Goal: Task Accomplishment & Management: Manage account settings

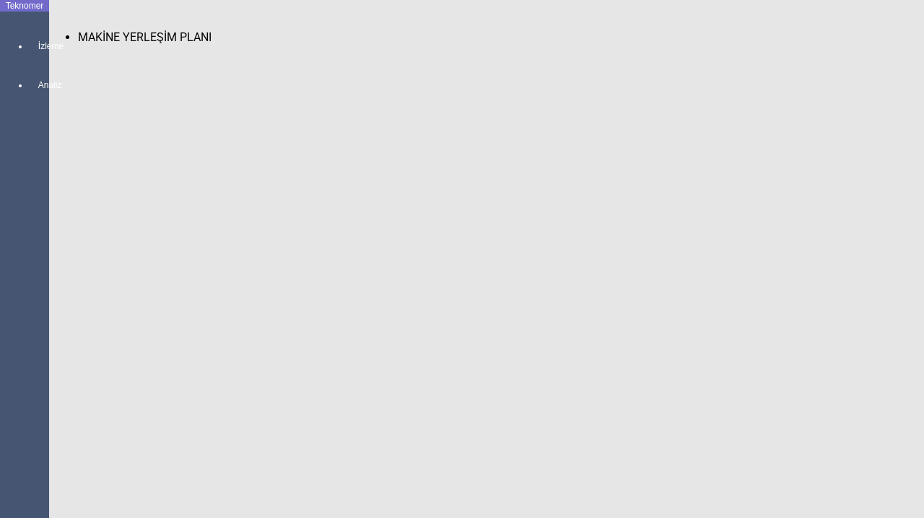
click at [86, 30] on span "MAKİNE YERLEŞİM PLANI" at bounding box center [144, 37] width 133 height 14
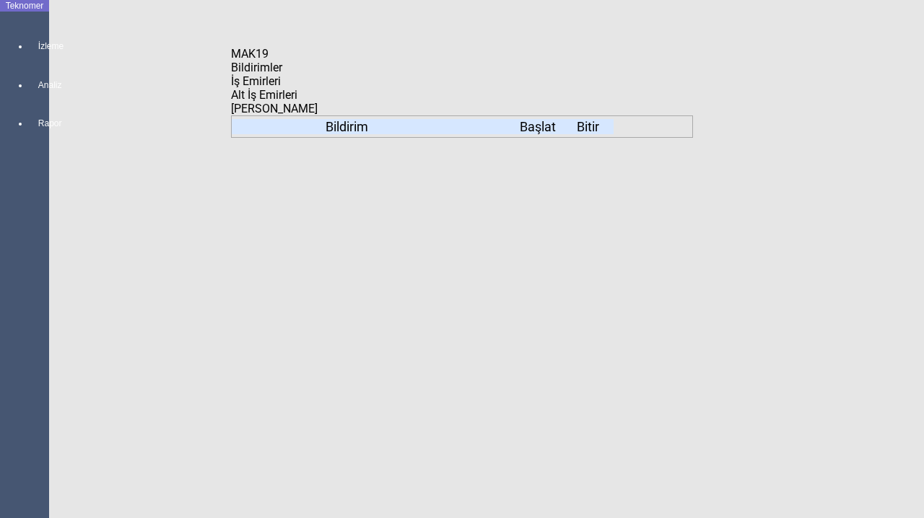
click at [281, 82] on span "İş Emirleri" at bounding box center [256, 81] width 50 height 14
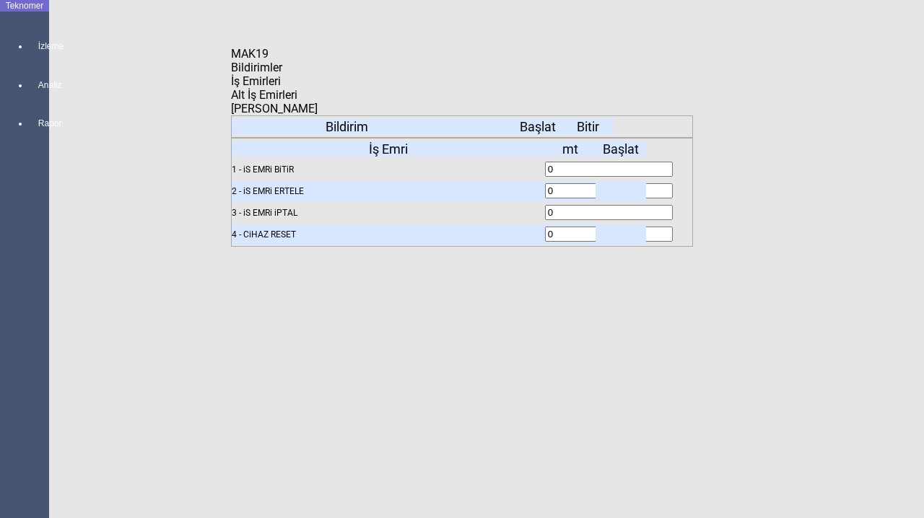
click at [282, 74] on span "Bildirimler" at bounding box center [256, 68] width 51 height 14
click at [231, 61] on icon "Kapat" at bounding box center [231, 61] width 0 height 0
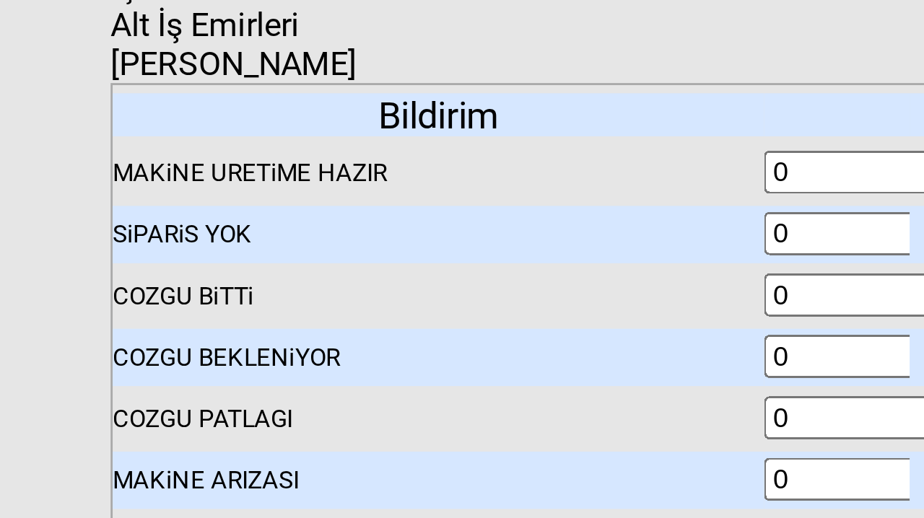
scroll to position [157, 0]
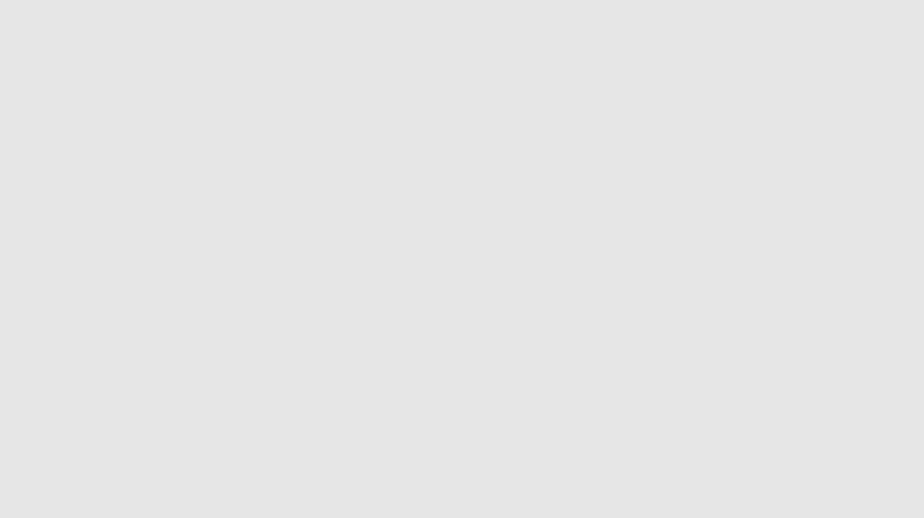
click at [11, 114] on body "Teknomer İzleme Analiz Rapor Fabrika Randıman Raporu Zaman Kayıpları Raporu Var…" at bounding box center [462, 259] width 924 height 518
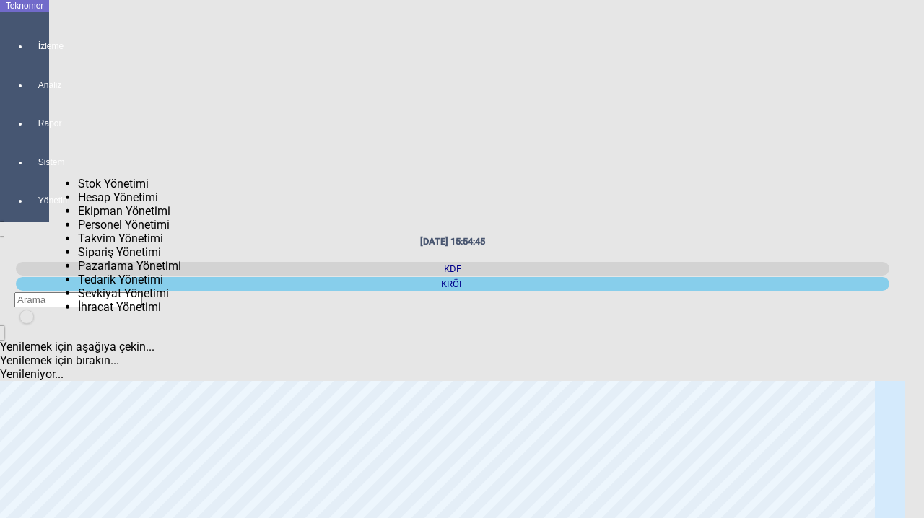
click at [37, 175] on div at bounding box center [39, 175] width 20 height 0
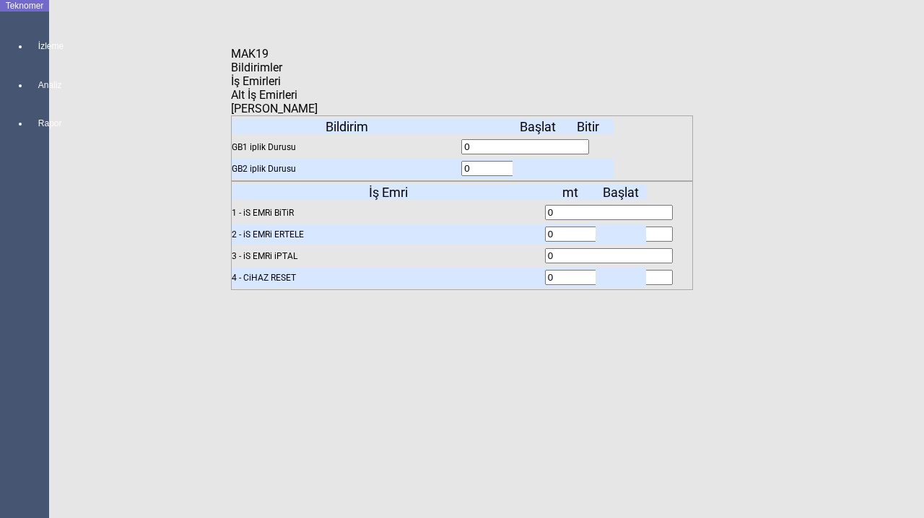
click at [231, 61] on icon "Kapat" at bounding box center [231, 61] width 0 height 0
click at [674, 44] on body "Teknomer İzleme Analiz Rapor Fabrika Randıman Raporu Zaman Kayıpları Raporu Var…" at bounding box center [462, 259] width 924 height 518
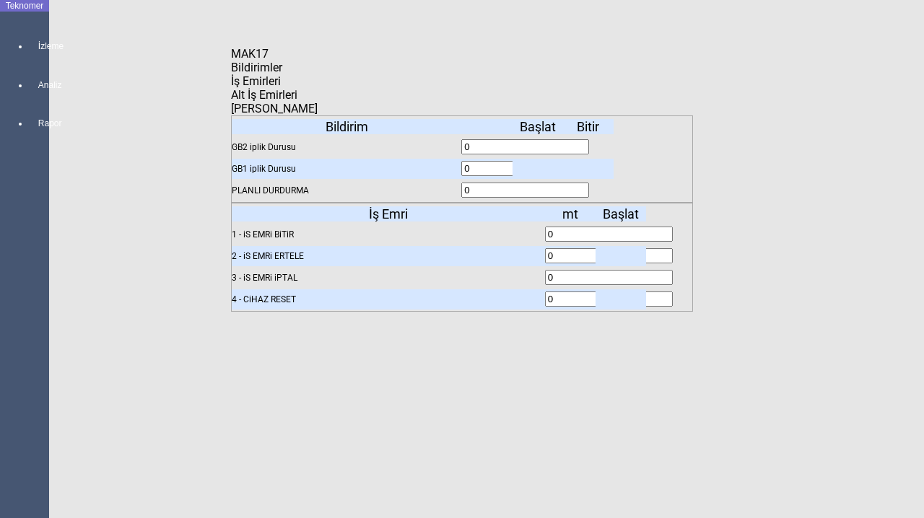
click at [231, 61] on icon "Kapat" at bounding box center [231, 61] width 0 height 0
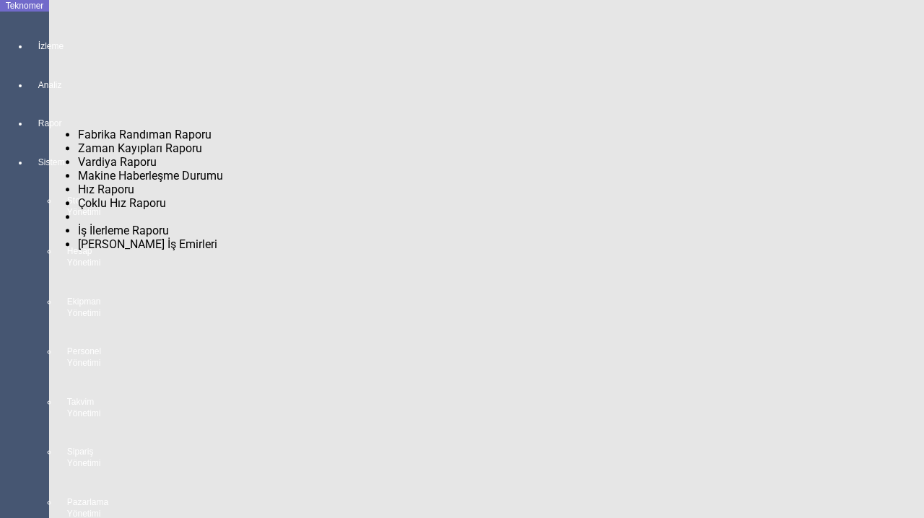
click at [29, 136] on div at bounding box center [39, 136] width 20 height 0
click at [103, 128] on span "Fabrika Randıman Raporu" at bounding box center [144, 135] width 133 height 14
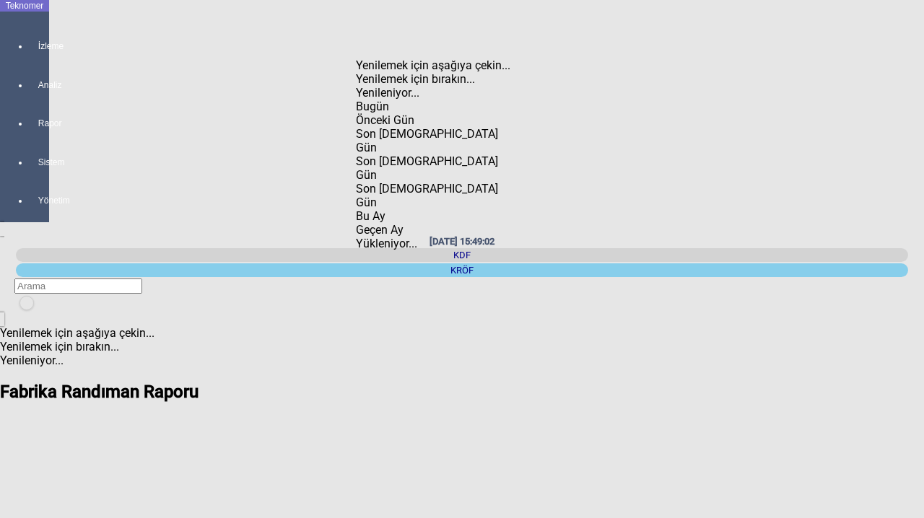
click at [406, 113] on div "Önceki Gün" at bounding box center [437, 120] width 162 height 14
type input "Önceki Gün"
type input "24.09.2025"
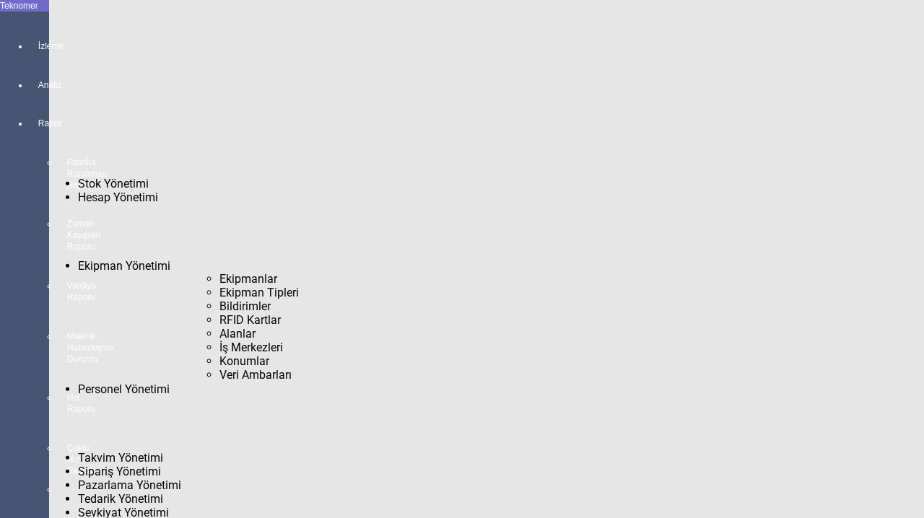
click at [219, 299] on span "Bildirimler" at bounding box center [244, 306] width 51 height 14
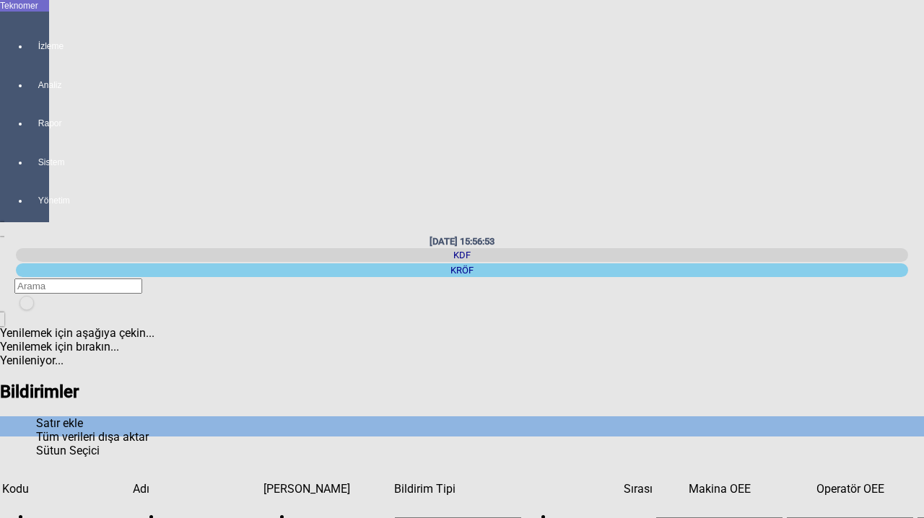
click at [36, 416] on icon "Satır ekle" at bounding box center [36, 423] width 0 height 14
click at [36, 312] on div "newfolder" at bounding box center [25, 312] width 22 height 0
click at [25, 312] on icon "newfolder" at bounding box center [25, 312] width 0 height 0
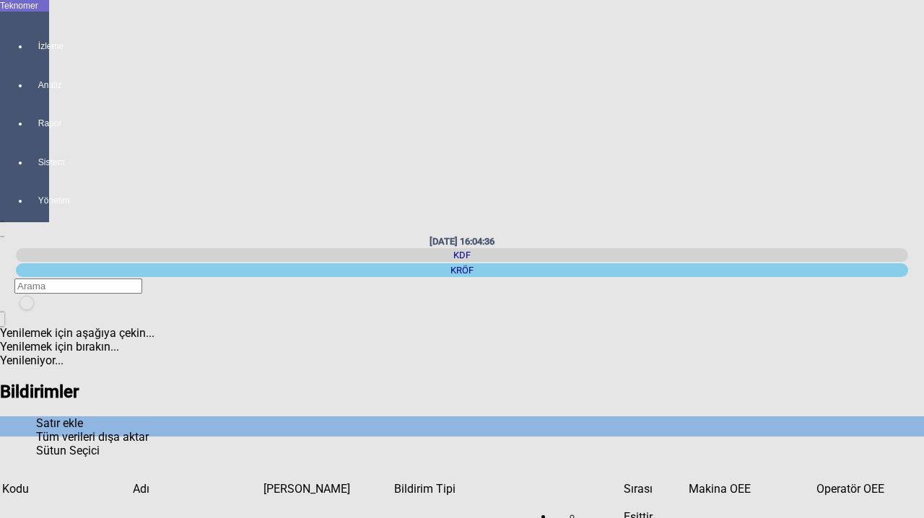
type input "Dokumacı"
type input "1"
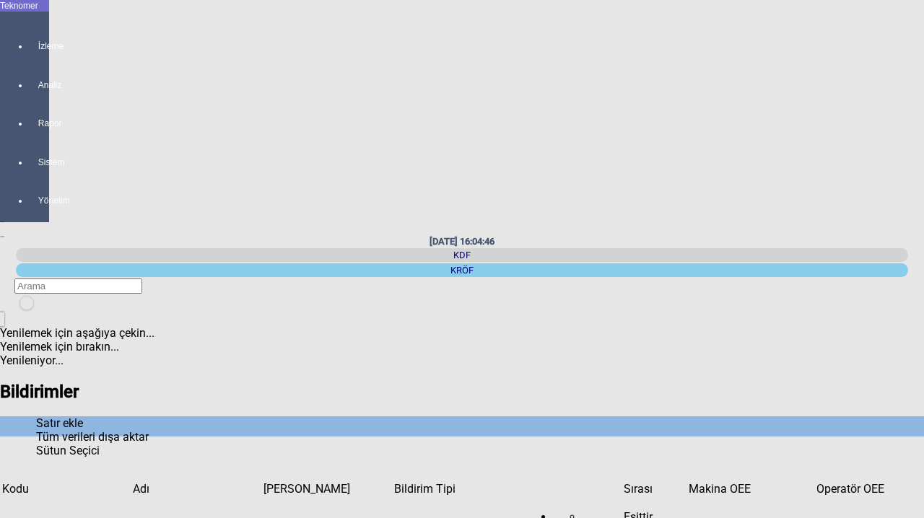
type input "Dokumacı"
type input "2"
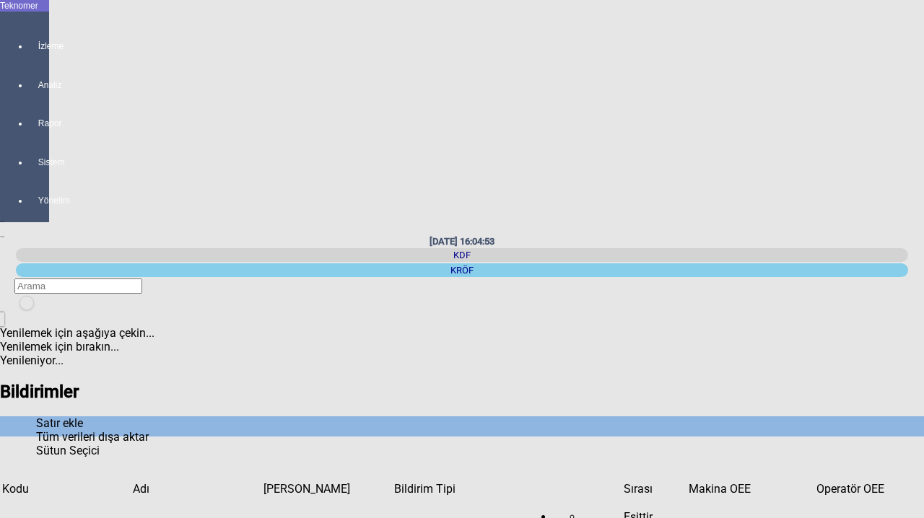
drag, startPoint x: 194, startPoint y: 224, endPoint x: 100, endPoint y: 224, distance: 94.5
type input "3"
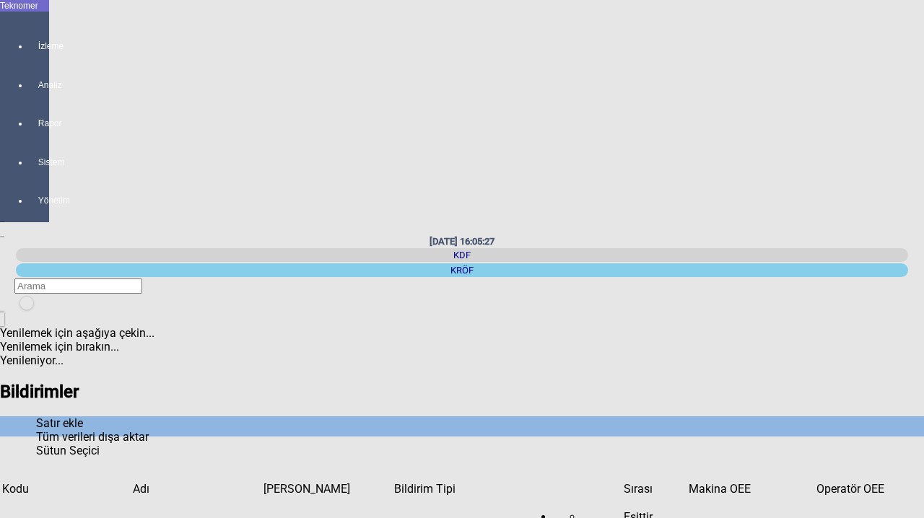
type input "Dokumacı"
drag, startPoint x: 222, startPoint y: 240, endPoint x: 55, endPoint y: 240, distance: 166.7
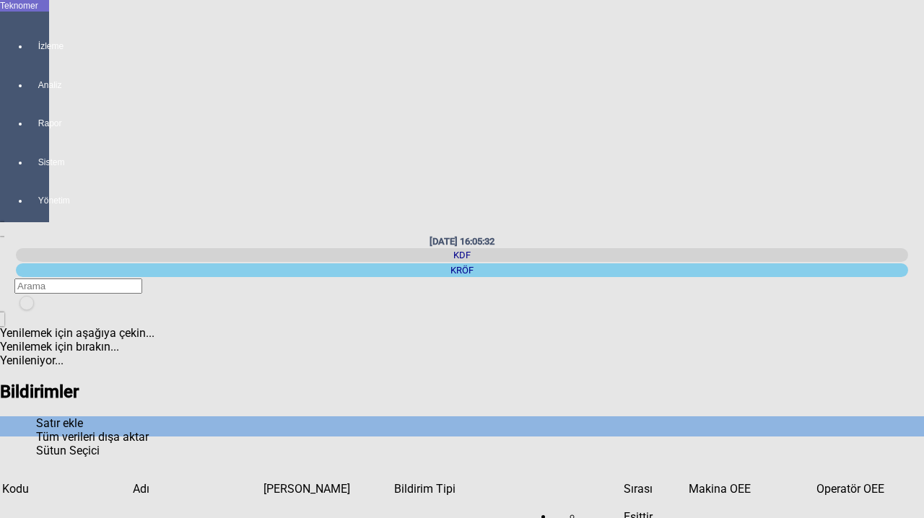
type input "1"
type input "3"
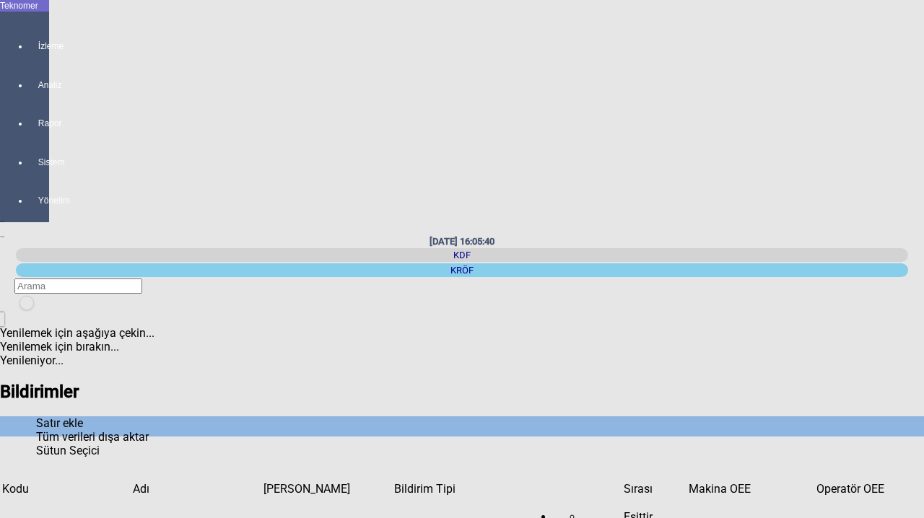
type input "4"
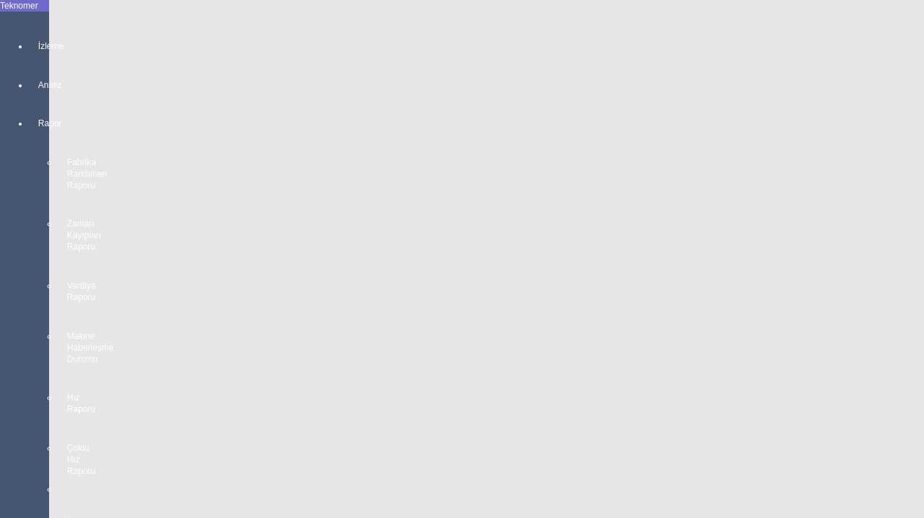
click at [3, 350] on app-side-navigation-menu "Teknomer İzleme Analiz Rapor Fabrika Randıman Raporu Zaman Kayıpları Raporu Var…" at bounding box center [24, 428] width 49 height 856
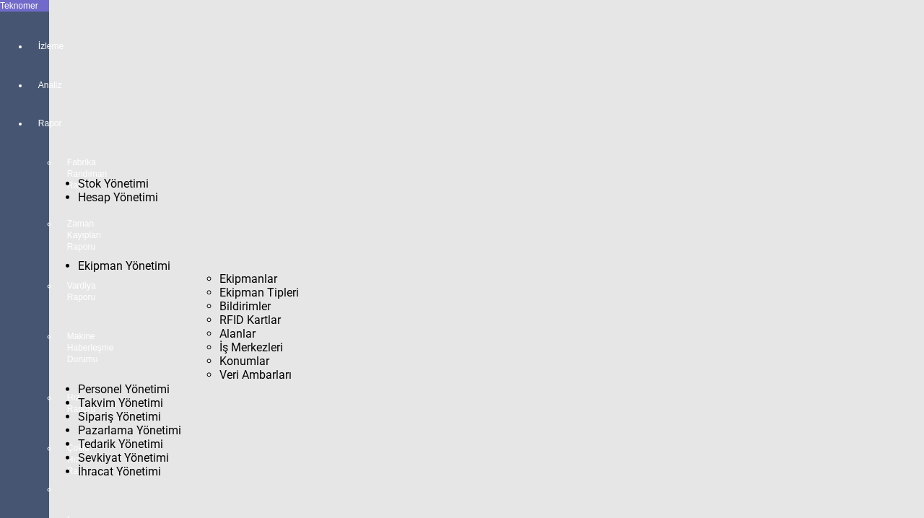
click at [219, 299] on span "Bildirimler" at bounding box center [244, 306] width 51 height 14
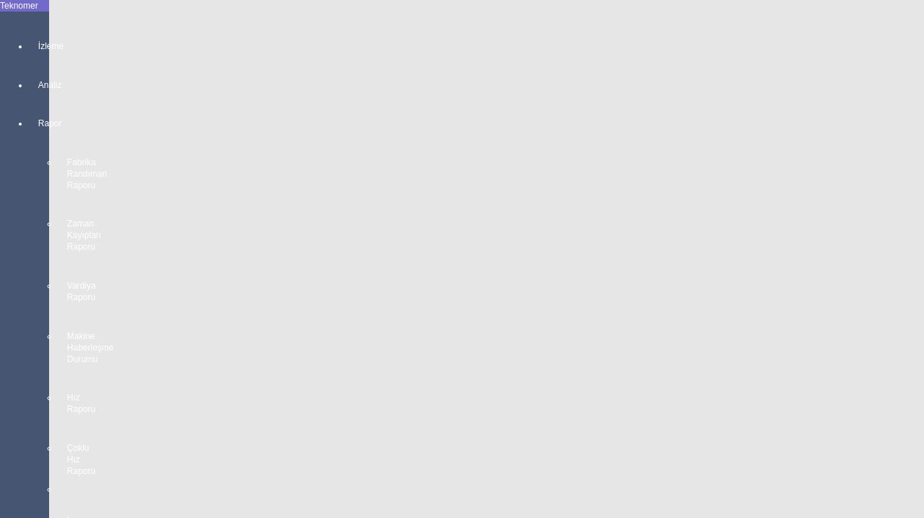
drag, startPoint x: 240, startPoint y: 183, endPoint x: 129, endPoint y: 179, distance: 111.2
type input "5"
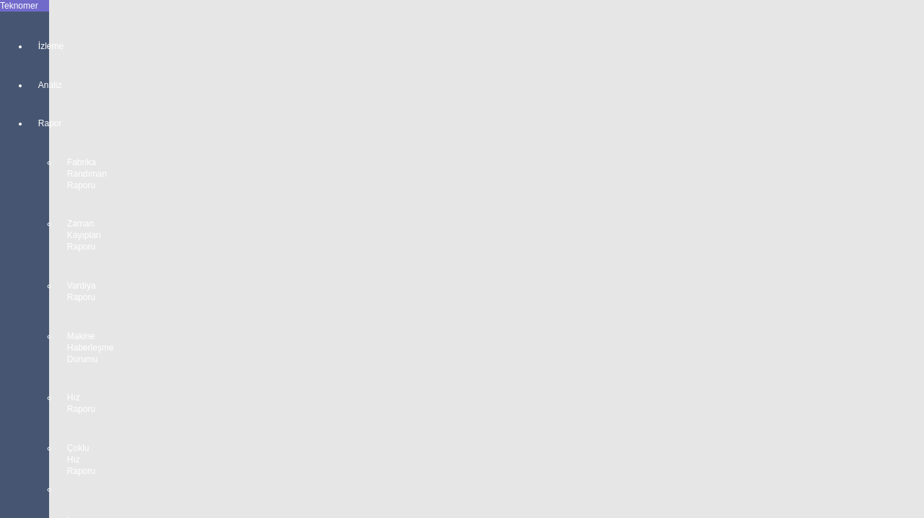
scroll to position [499, 0]
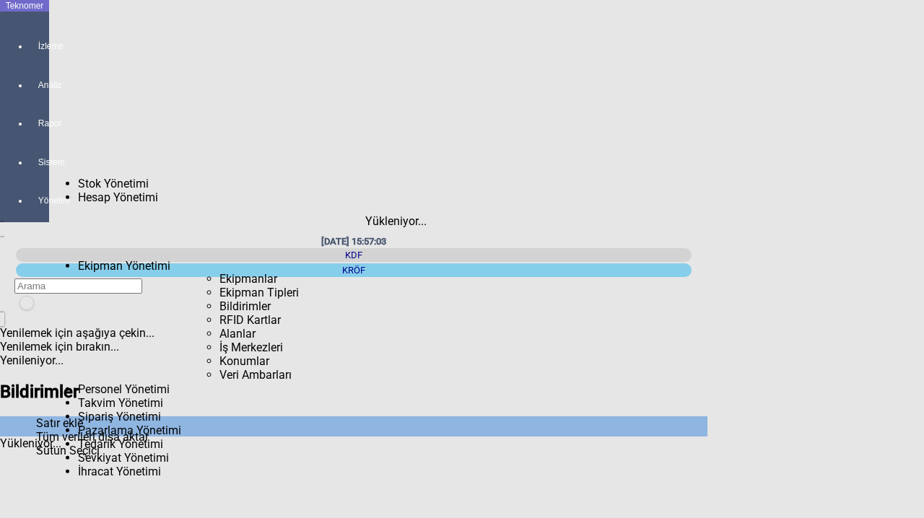
click at [219, 286] on span "Ekipman Tipleri" at bounding box center [258, 293] width 79 height 14
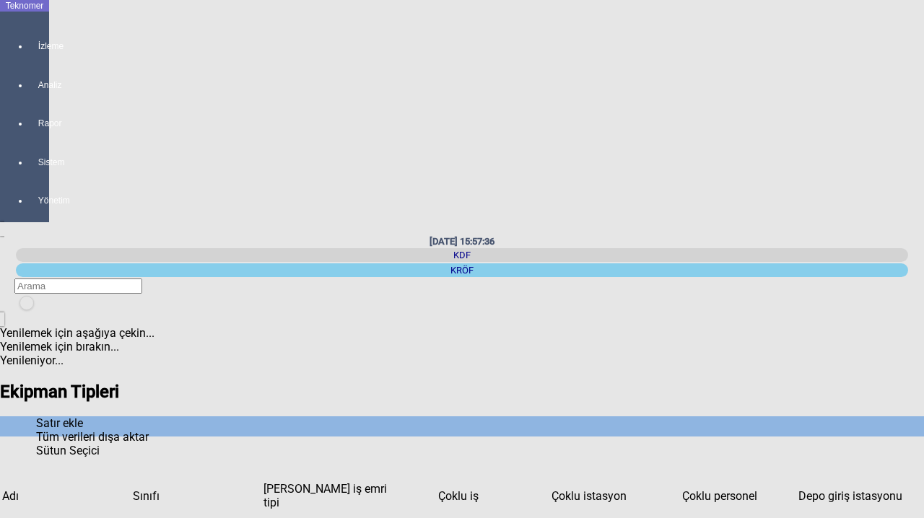
click at [25, 312] on icon "newfolder" at bounding box center [25, 312] width 0 height 0
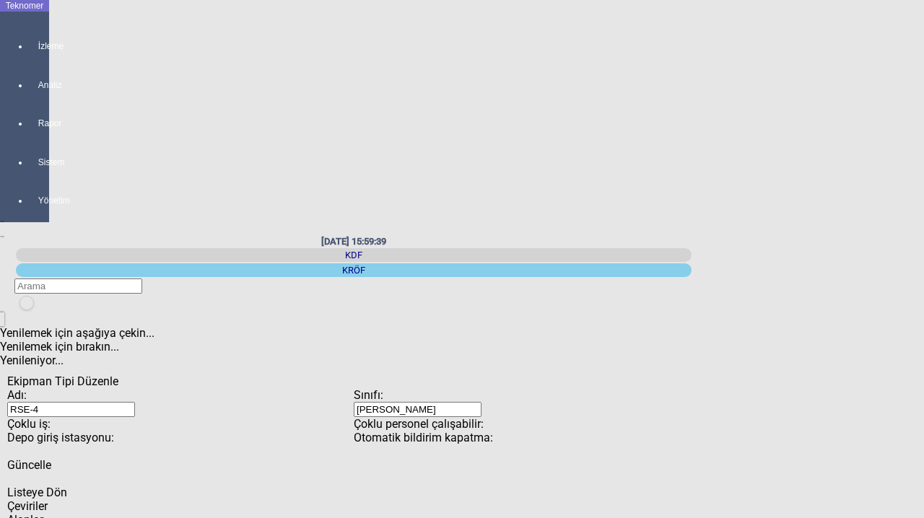
click at [67, 486] on span "Listeye Dön" at bounding box center [37, 493] width 60 height 14
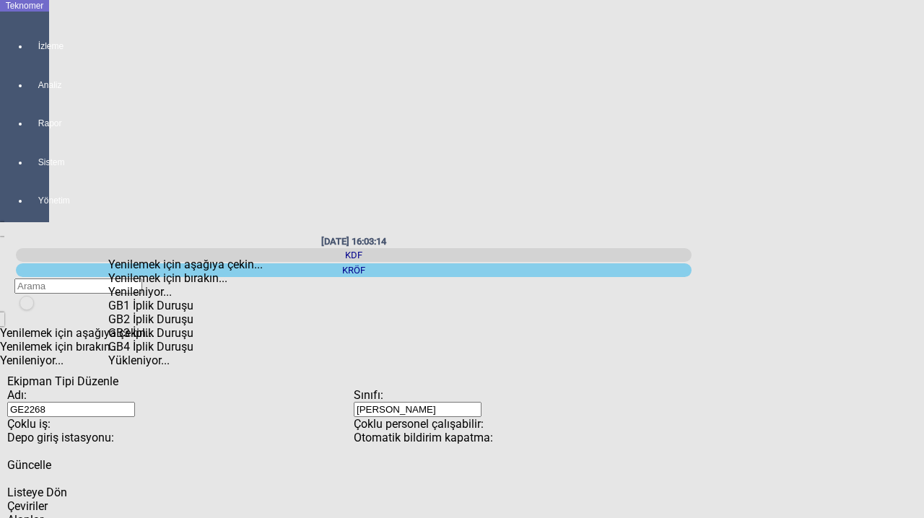
click at [174, 299] on div "GB1 İplik Duruşu" at bounding box center [291, 306] width 367 height 14
type input "GB1 İplik Duruşu"
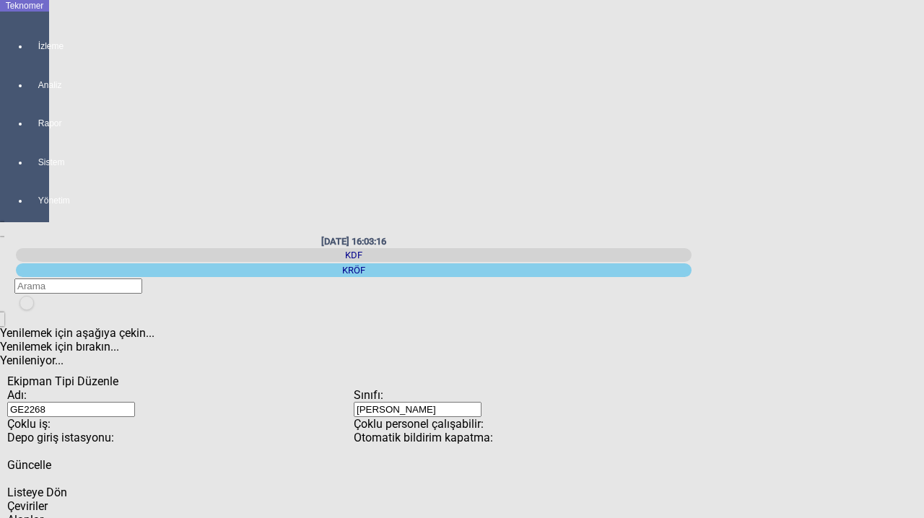
click at [331, 299] on div "GB2 İplik Duruşu" at bounding box center [291, 306] width 367 height 14
type input "GB2 İplik Duruşu"
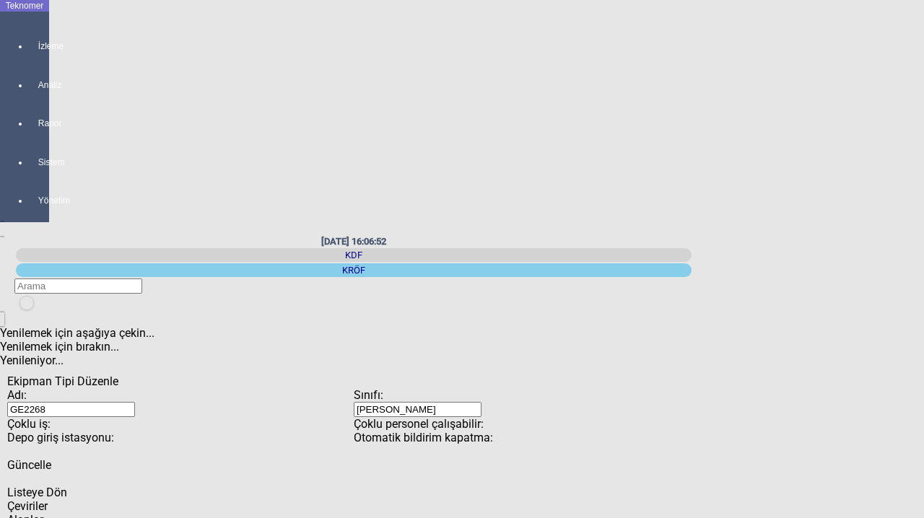
click at [67, 486] on span "Listeye Dön" at bounding box center [37, 493] width 60 height 14
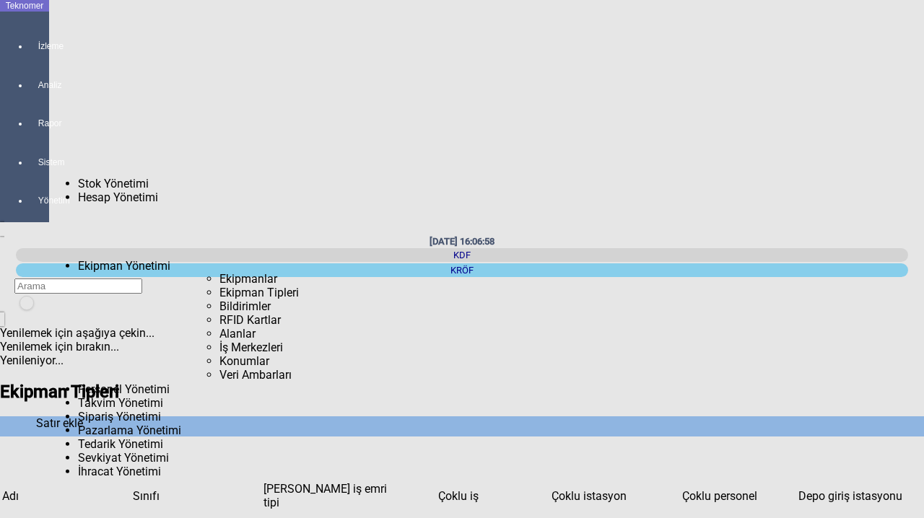
click at [219, 286] on span "Ekipman Tipleri" at bounding box center [258, 293] width 79 height 14
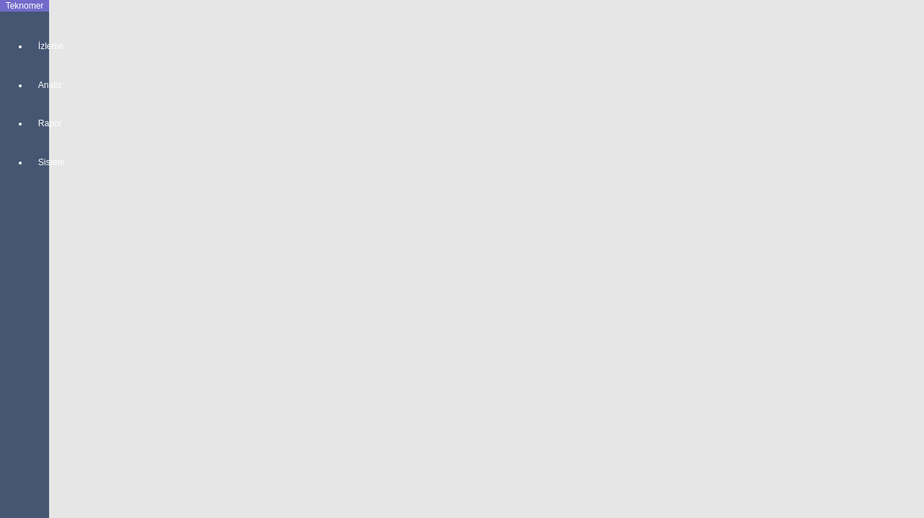
drag, startPoint x: 53, startPoint y: 222, endPoint x: 83, endPoint y: 222, distance: 29.6
drag, startPoint x: 56, startPoint y: 241, endPoint x: 79, endPoint y: 241, distance: 23.1
drag, startPoint x: 51, startPoint y: 263, endPoint x: 71, endPoint y: 263, distance: 20.2
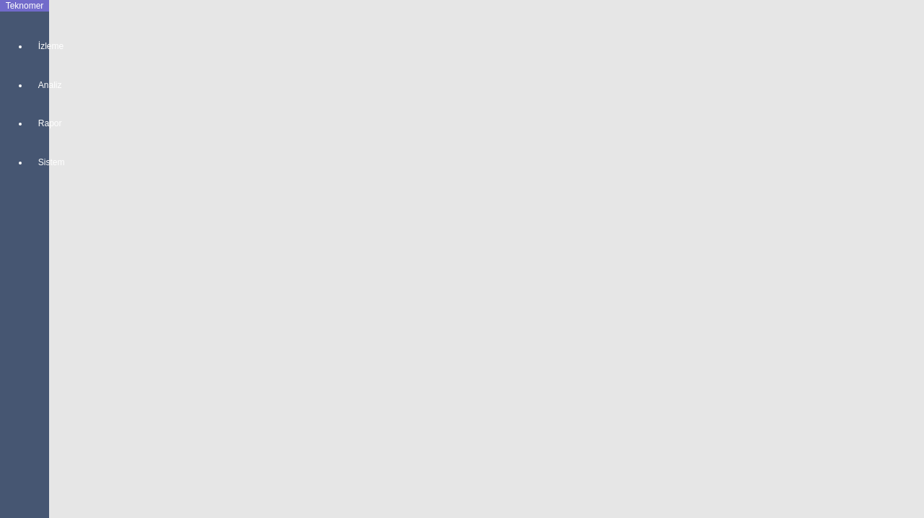
drag, startPoint x: 58, startPoint y: 300, endPoint x: 87, endPoint y: 299, distance: 28.9
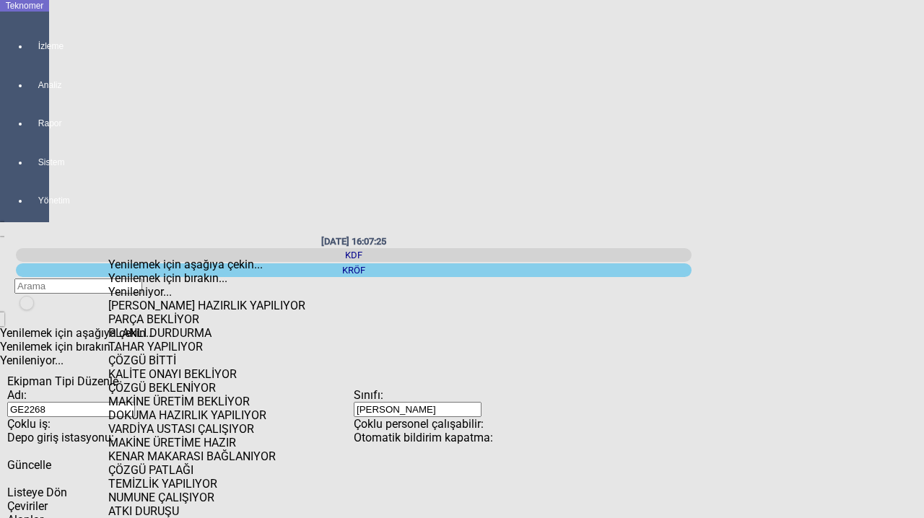
click at [161, 326] on div "PLANLI DURDURMA" at bounding box center [291, 333] width 367 height 14
type input "PLANLI DURDURMA"
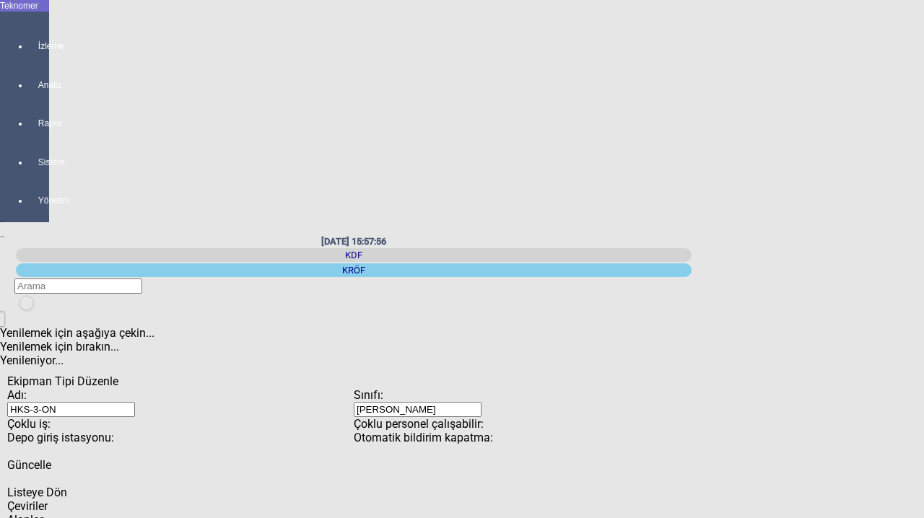
click at [67, 486] on span "Listeye Dön" at bounding box center [37, 493] width 60 height 14
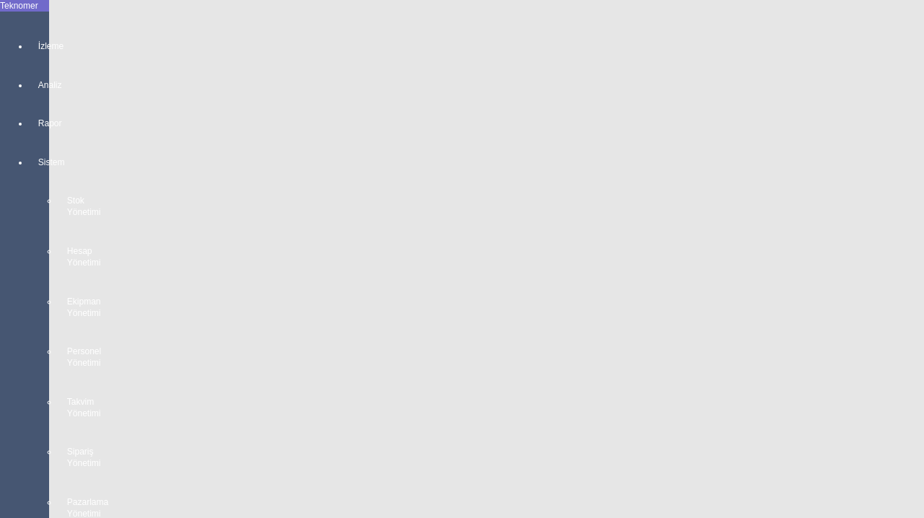
click at [29, 193] on div "Sistem Stok Yönetimi Hesap Yönetimi Ekipman Yönetimi Personel Yönetimi Takvim Y…" at bounding box center [39, 406] width 20 height 541
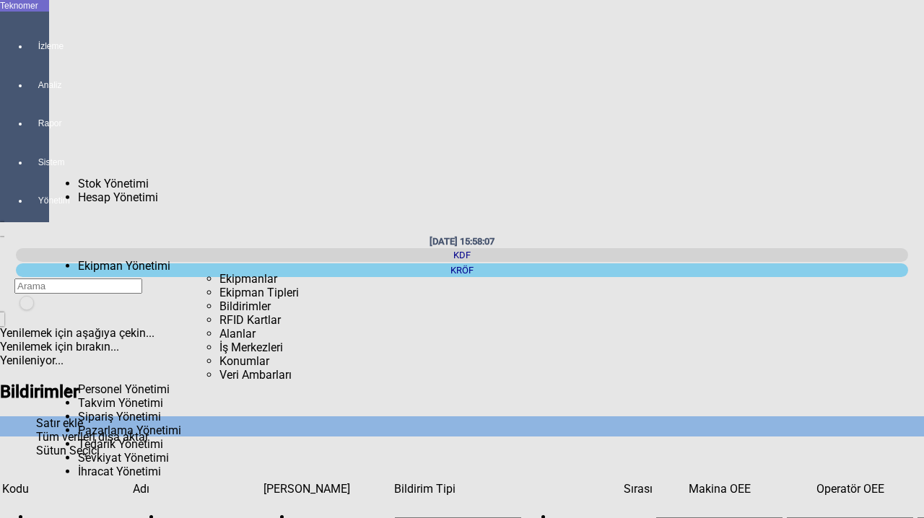
click at [219, 272] on span "Ekipmanlar" at bounding box center [248, 279] width 58 height 14
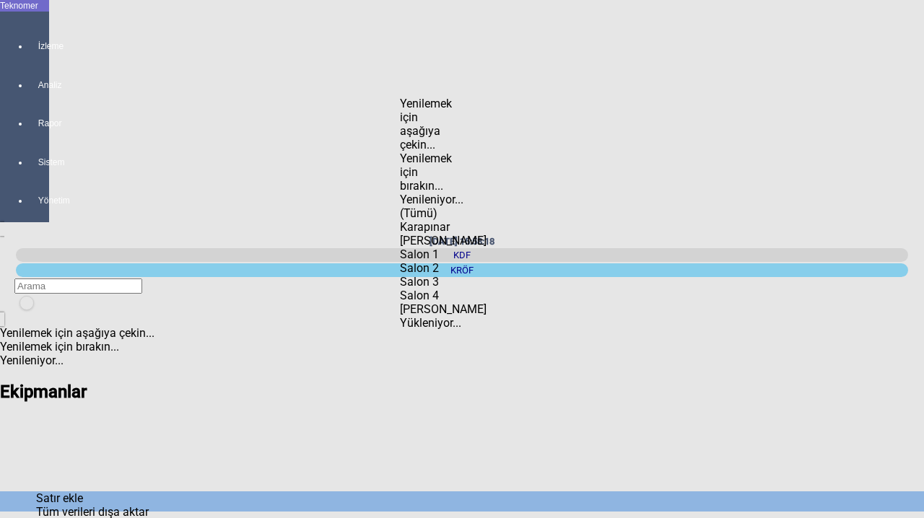
click at [437, 234] on div "Raşel Örme" at bounding box center [428, 241] width 56 height 14
type input "Raşel Örme"
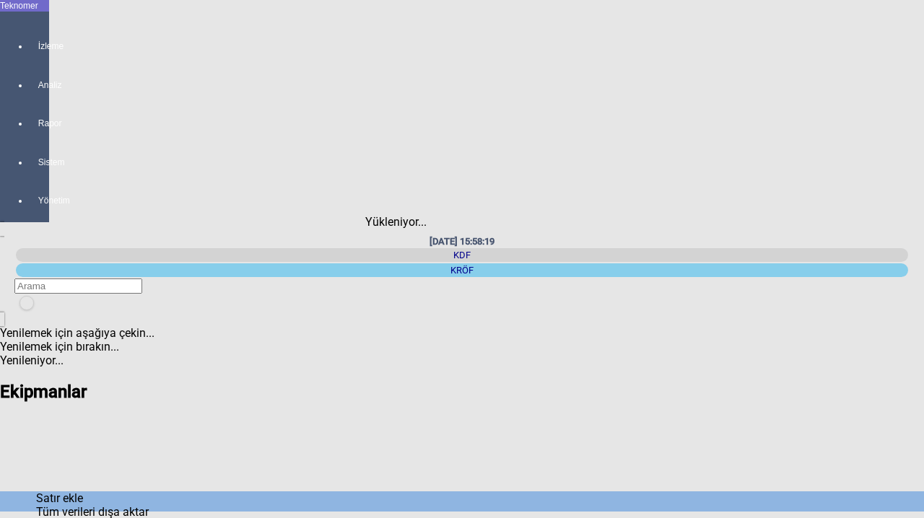
scroll to position [0, 15]
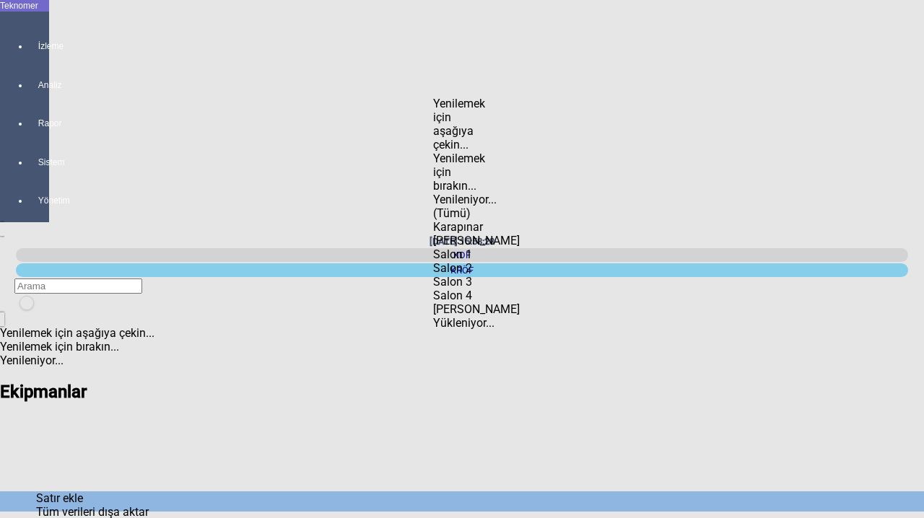
click at [454, 302] on div "Örme" at bounding box center [461, 309] width 56 height 14
type input "Örme"
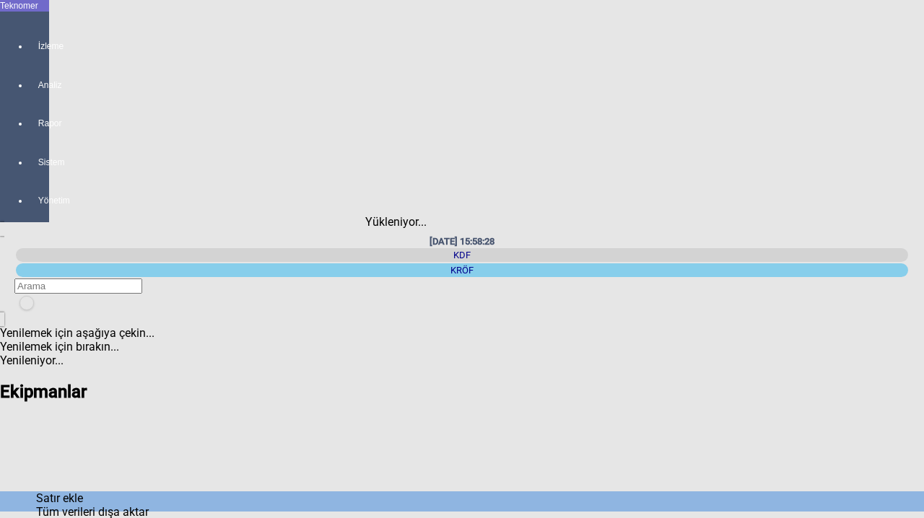
type input "Örme"
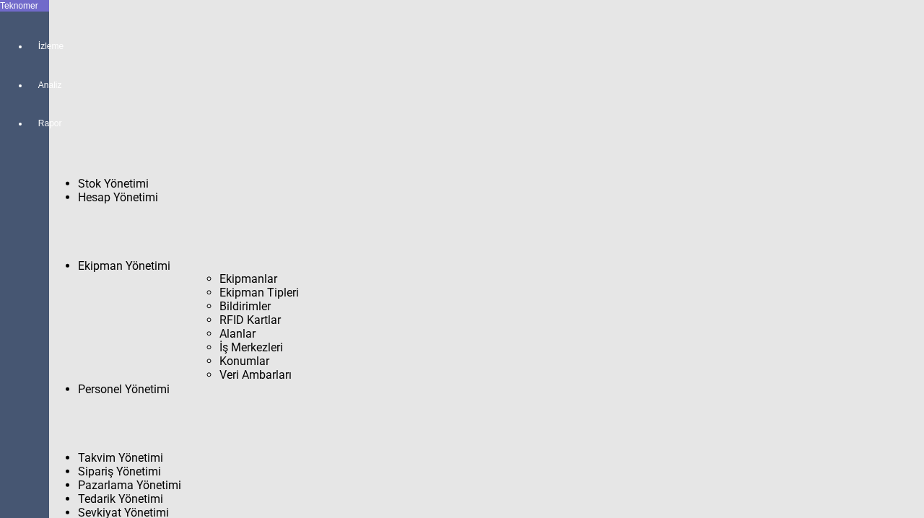
click at [219, 272] on span "Ekipmanlar" at bounding box center [248, 279] width 58 height 14
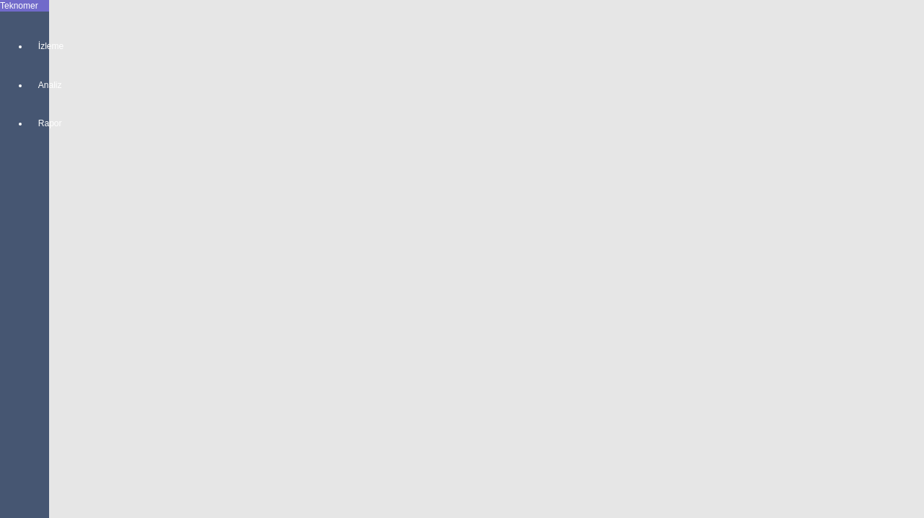
scroll to position [12, 0]
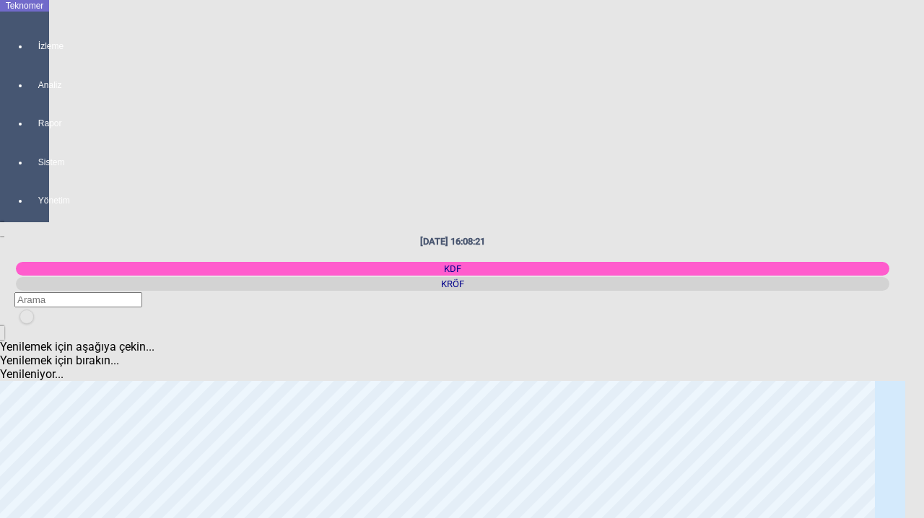
click at [722, 277] on div "KRÖF" at bounding box center [452, 284] width 873 height 14
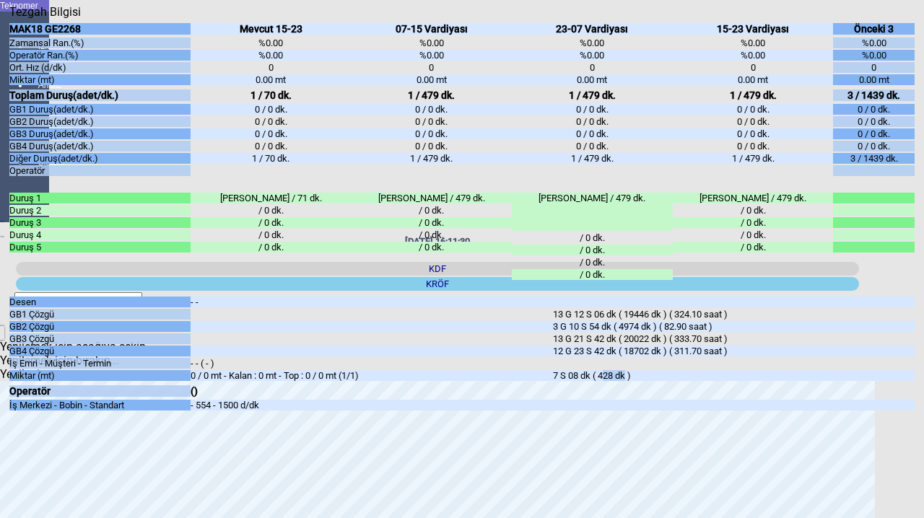
drag, startPoint x: 597, startPoint y: 393, endPoint x: 621, endPoint y: 394, distance: 23.1
click at [621, 381] on div "7 S 08 dk ( 428 dk )" at bounding box center [734, 375] width 362 height 11
click at [616, 381] on div "7 S 08 dk ( 428 dk )" at bounding box center [734, 375] width 362 height 11
click at [608, 381] on div "7 S 08 dk ( 428 dk )" at bounding box center [734, 375] width 362 height 11
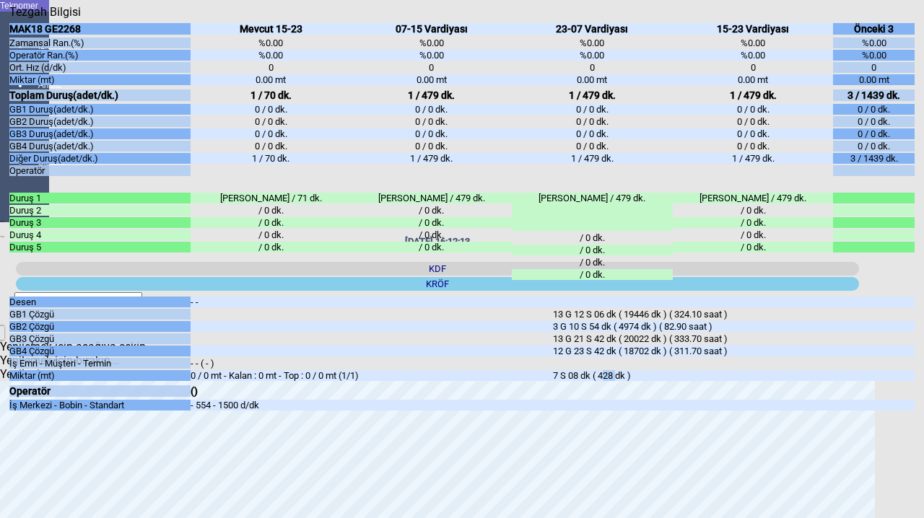
click at [6, 425] on body "Teknomer İzleme Analiz Rapor Sistem Yönetim [DATE] 16:12:13 KDF [GEOGRAPHIC_DAT…" at bounding box center [462, 259] width 924 height 518
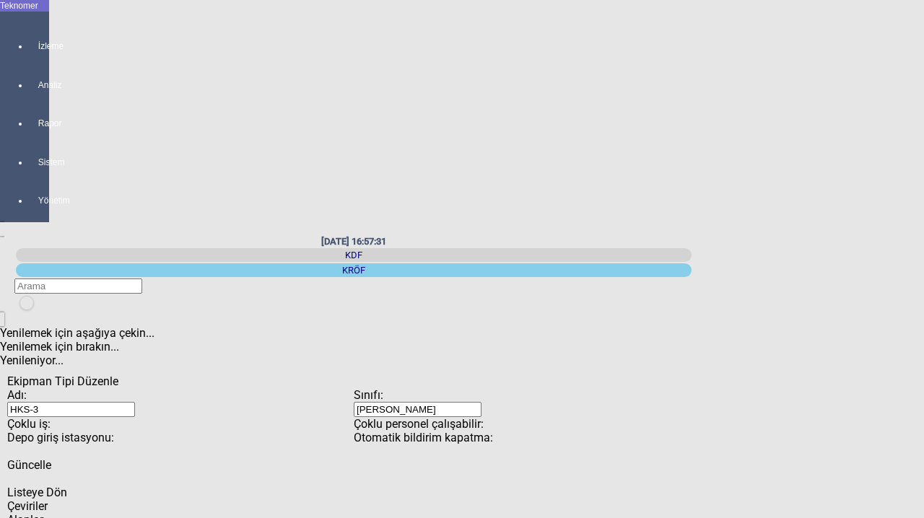
scroll to position [152, 0]
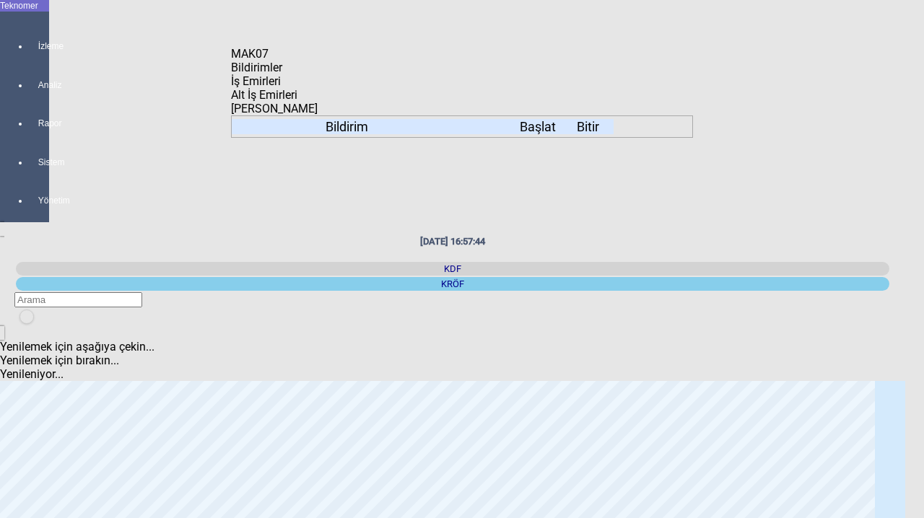
click at [193, 292] on body "Teknomer İzleme Analiz Rapor Sistem Yönetim [DATE] 16:57:44 KDF [GEOGRAPHIC_DAT…" at bounding box center [462, 259] width 924 height 518
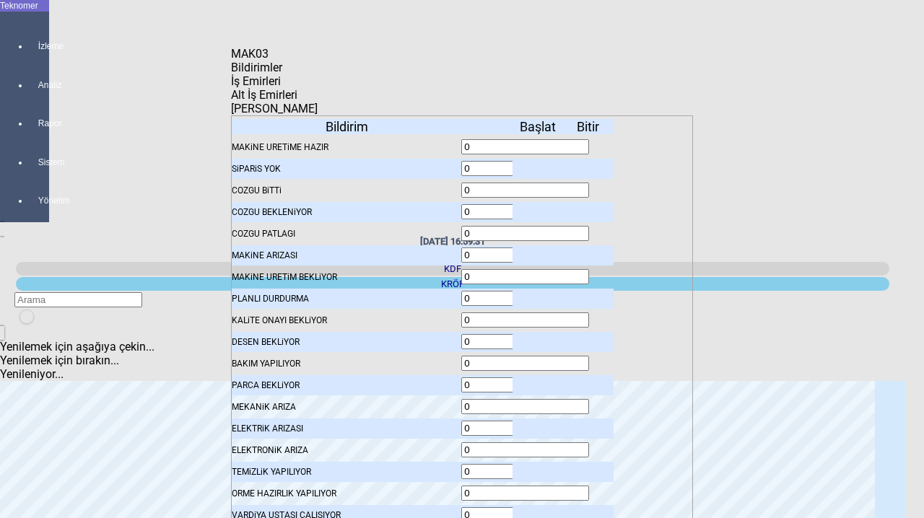
click at [281, 84] on span "İş Emirleri" at bounding box center [256, 81] width 50 height 14
click at [297, 89] on span "Alt İş Emirleri" at bounding box center [264, 95] width 66 height 14
click at [281, 87] on span "İş Emirleri" at bounding box center [256, 81] width 50 height 14
click at [231, 61] on icon "Kapat" at bounding box center [231, 61] width 0 height 0
